Goal: Find specific page/section: Find specific page/section

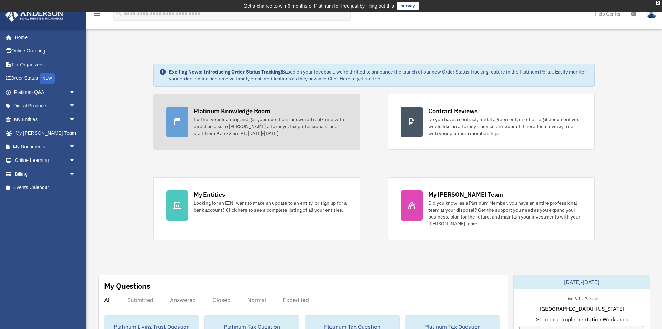
click at [216, 114] on div "Platinum Knowledge Room" at bounding box center [232, 111] width 77 height 9
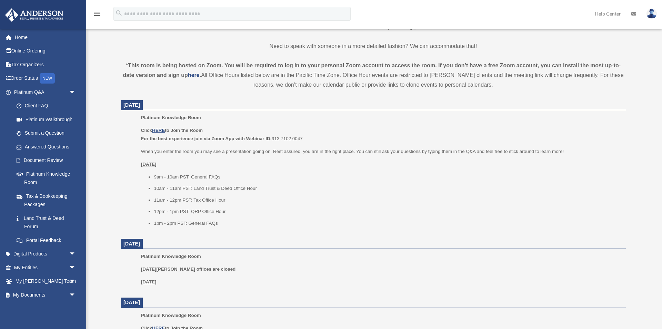
scroll to position [227, 0]
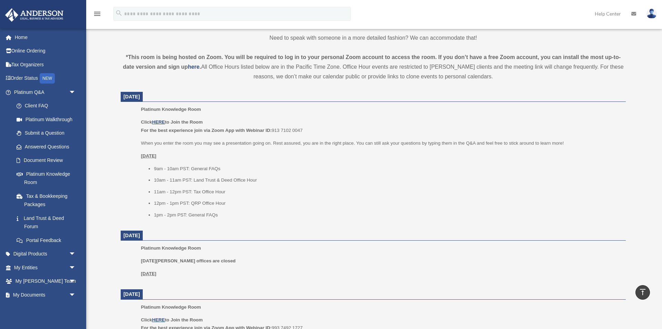
drag, startPoint x: 307, startPoint y: 128, endPoint x: 274, endPoint y: 129, distance: 32.4
click at [274, 129] on p "Click HERE to Join the Room For the best experience join via Zoom App with Webi…" at bounding box center [381, 126] width 480 height 16
copy p "913 7102 0047"
click at [159, 121] on u "HERE" at bounding box center [158, 121] width 13 height 5
click at [160, 120] on u "HERE" at bounding box center [158, 121] width 13 height 5
